Goal: Information Seeking & Learning: Find specific page/section

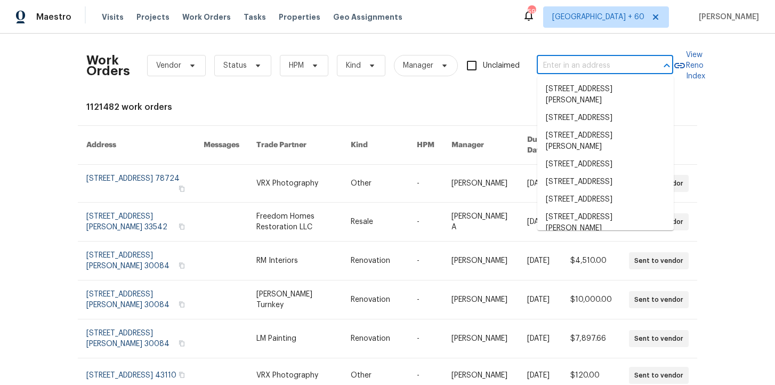
click at [577, 62] on input "text" at bounding box center [590, 66] width 107 height 17
type input "[STREET_ADDRESS][PERSON_NAME]"
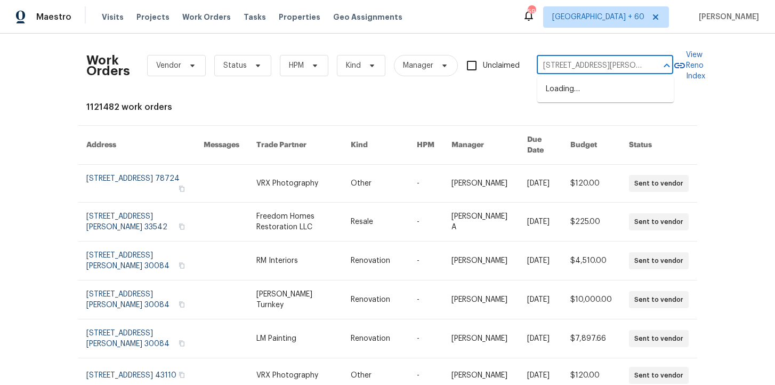
scroll to position [0, 27]
click at [589, 91] on li "[STREET_ADDRESS][PERSON_NAME]" at bounding box center [605, 95] width 136 height 29
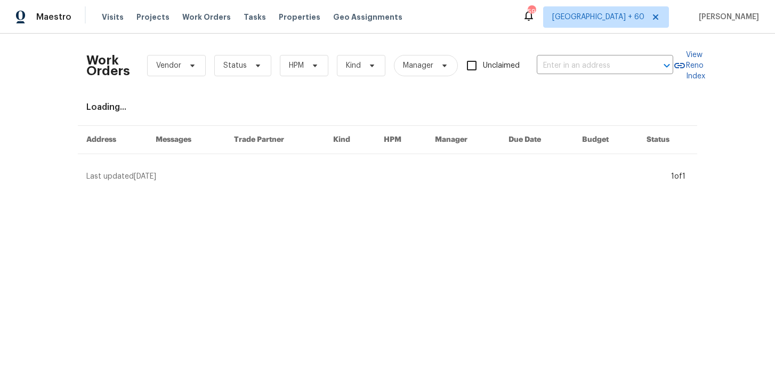
type input "[STREET_ADDRESS][PERSON_NAME]"
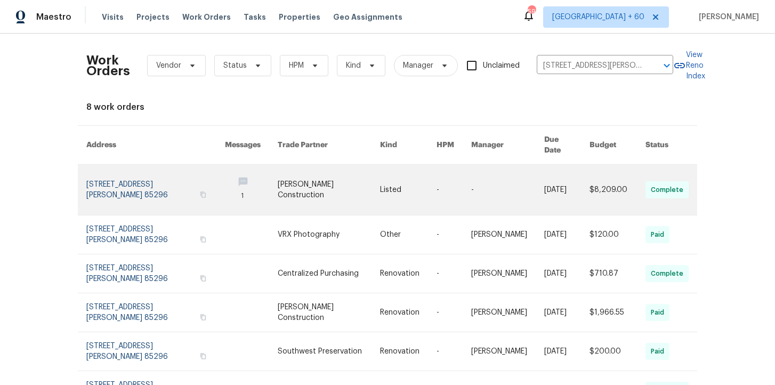
click at [126, 179] on link at bounding box center [155, 190] width 139 height 50
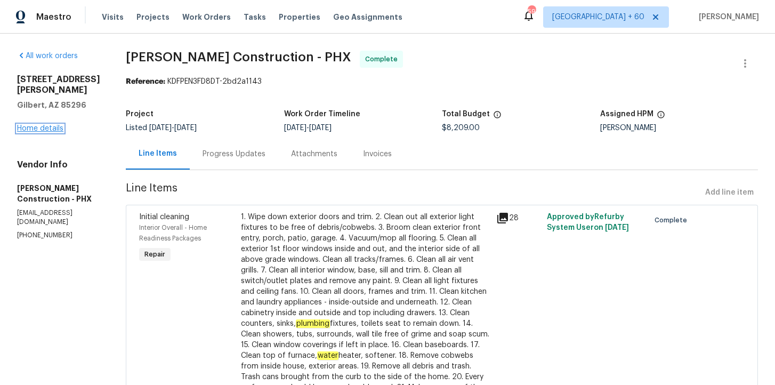
click at [54, 125] on link "Home details" at bounding box center [40, 128] width 46 height 7
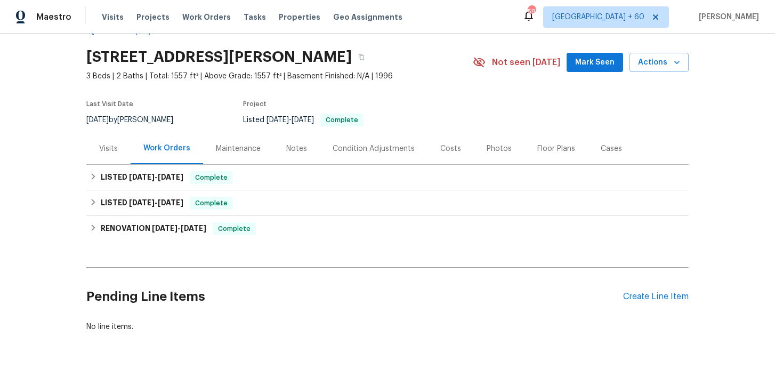
scroll to position [31, 0]
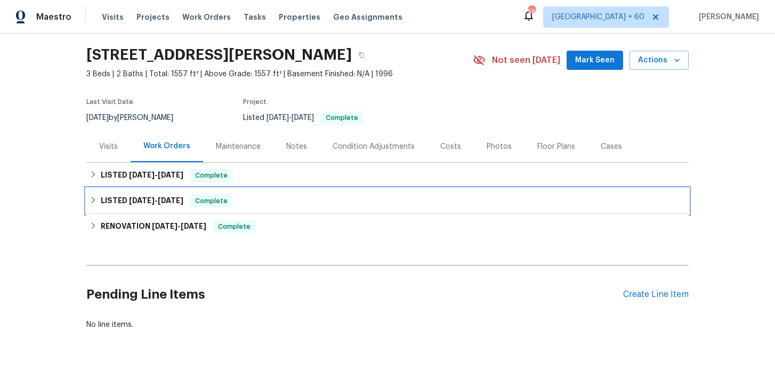
click at [299, 203] on div "LISTED [DATE] - [DATE] Complete" at bounding box center [388, 201] width 596 height 13
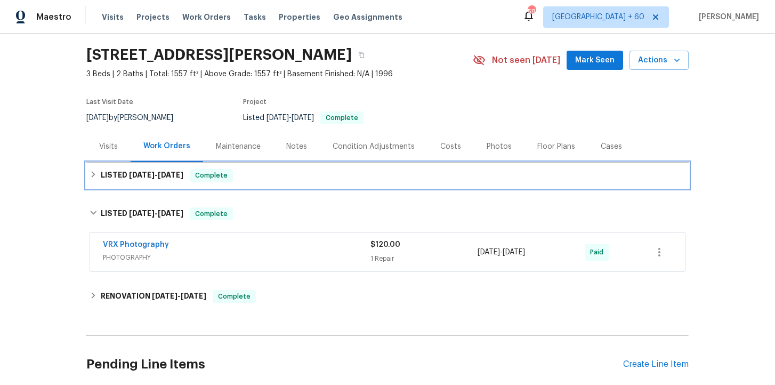
click at [299, 174] on div "LISTED [DATE] - [DATE] Complete" at bounding box center [388, 175] width 596 height 13
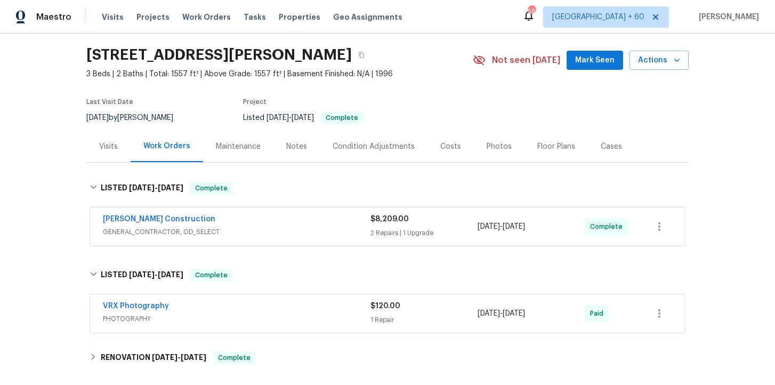
click at [310, 219] on div "[PERSON_NAME] Construction" at bounding box center [237, 220] width 268 height 13
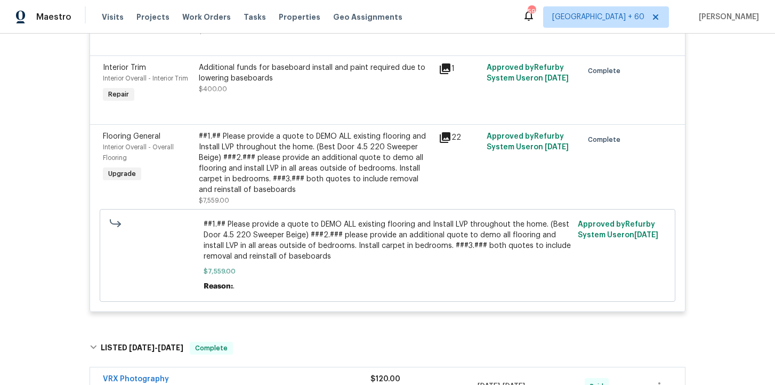
scroll to position [517, 0]
